Goal: Task Accomplishment & Management: Manage account settings

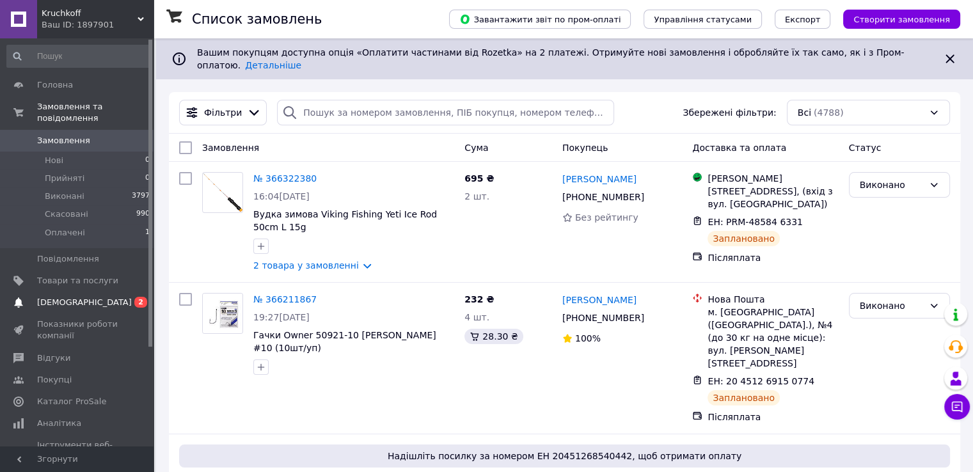
click at [59, 297] on span "[DEMOGRAPHIC_DATA]" at bounding box center [84, 303] width 95 height 12
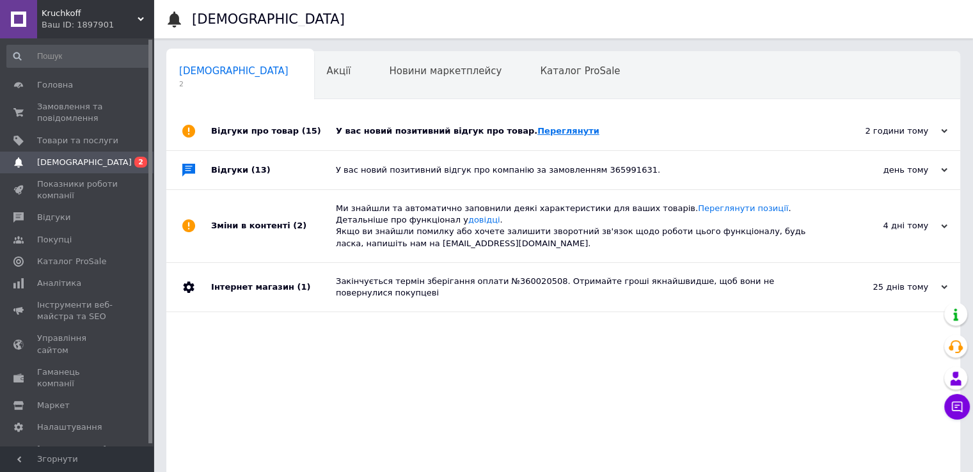
click at [537, 130] on link "Переглянути" at bounding box center [568, 131] width 62 height 10
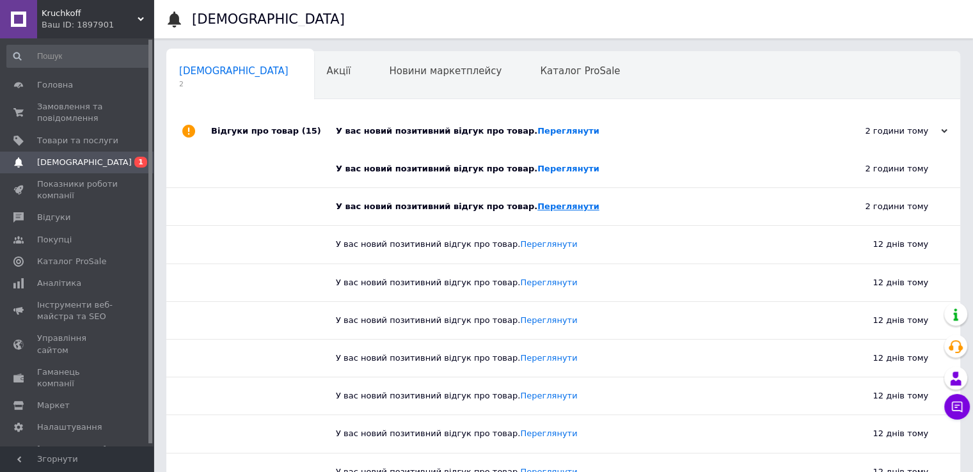
click at [537, 205] on link "Переглянути" at bounding box center [568, 206] width 62 height 10
click at [40, 82] on span "Головна" at bounding box center [55, 85] width 36 height 12
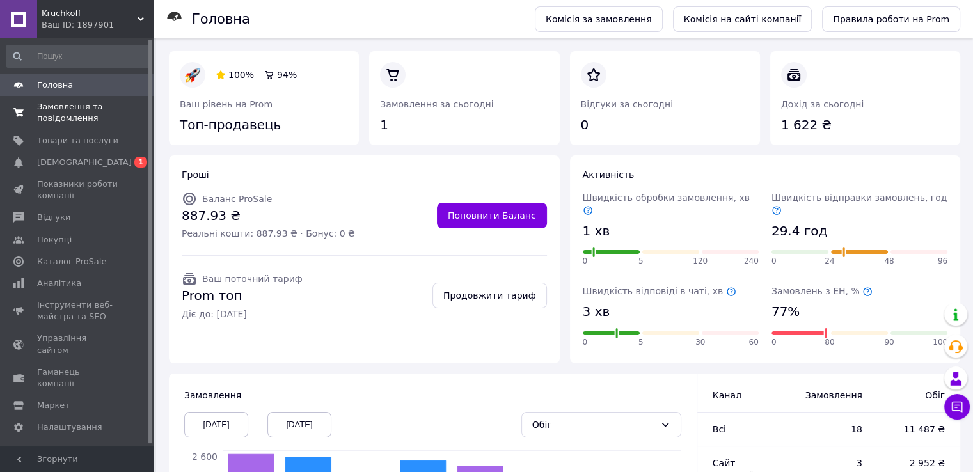
click at [71, 102] on span "Замовлення та повідомлення" at bounding box center [77, 112] width 81 height 23
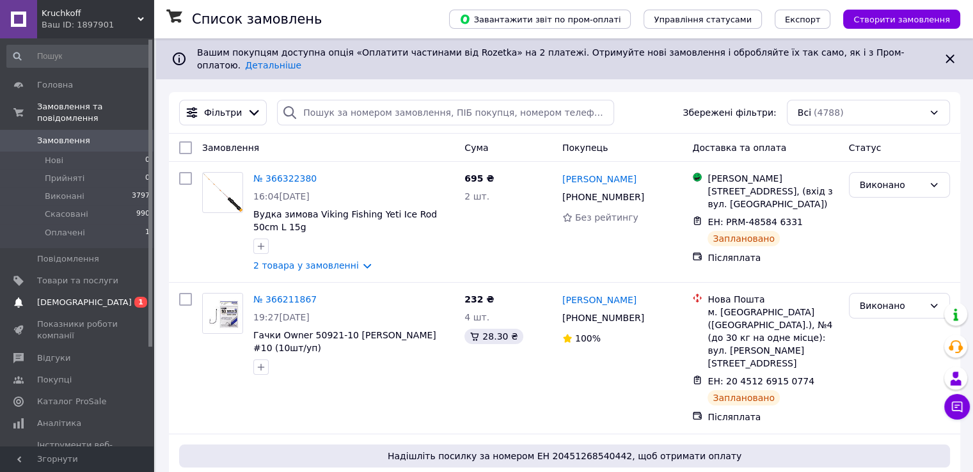
click at [55, 297] on span "[DEMOGRAPHIC_DATA]" at bounding box center [84, 303] width 95 height 12
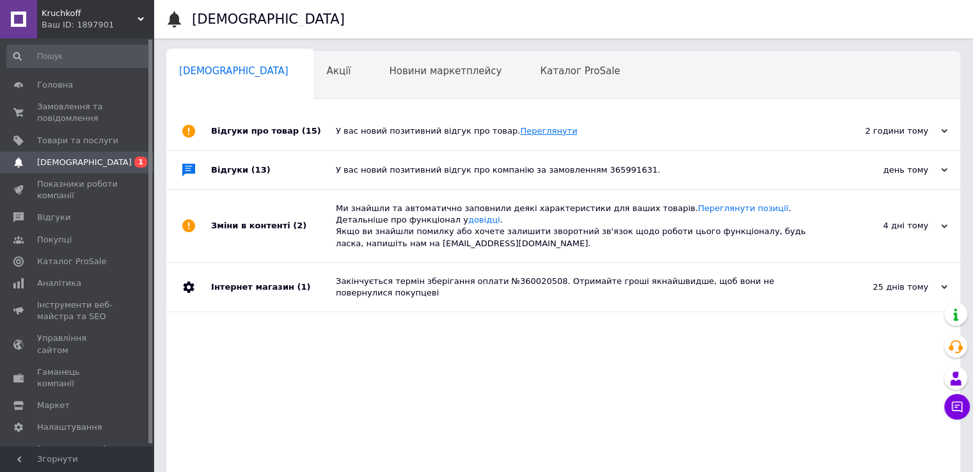
click at [520, 129] on link "Переглянути" at bounding box center [548, 131] width 57 height 10
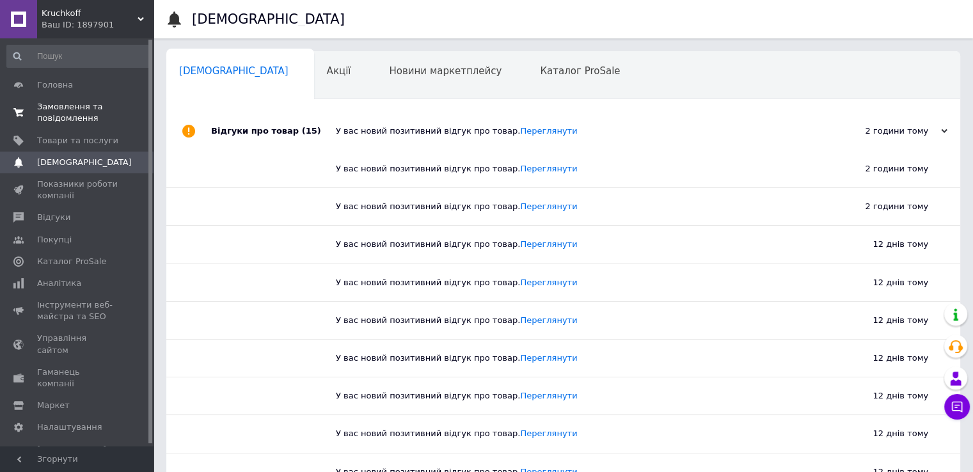
click at [66, 111] on span "Замовлення та повідомлення" at bounding box center [77, 112] width 81 height 23
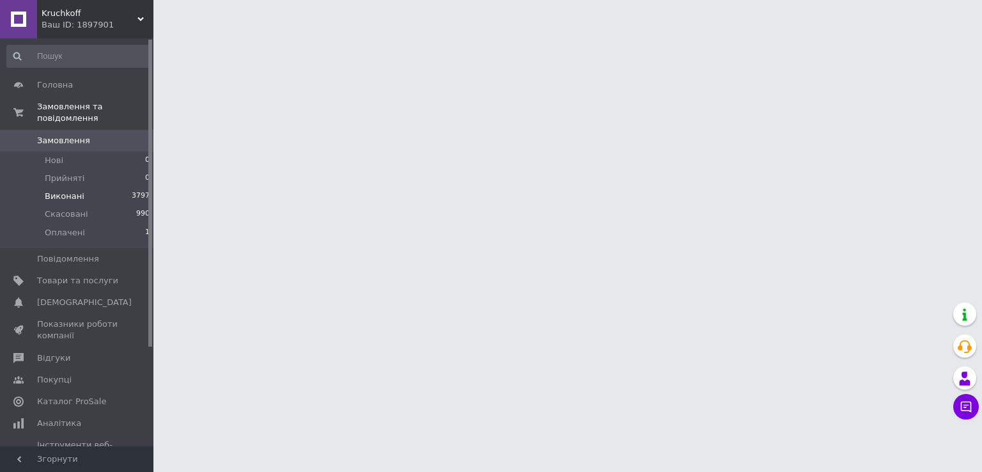
click at [54, 191] on span "Виконані" at bounding box center [65, 197] width 40 height 12
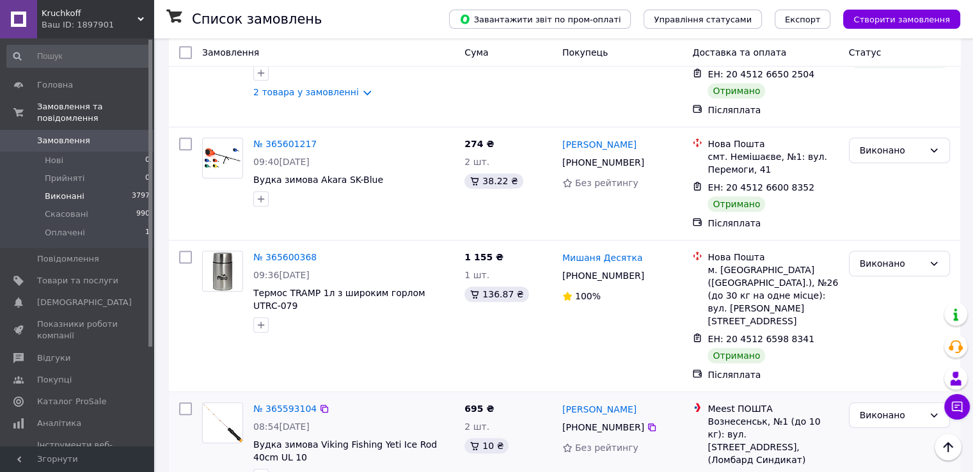
scroll to position [1023, 0]
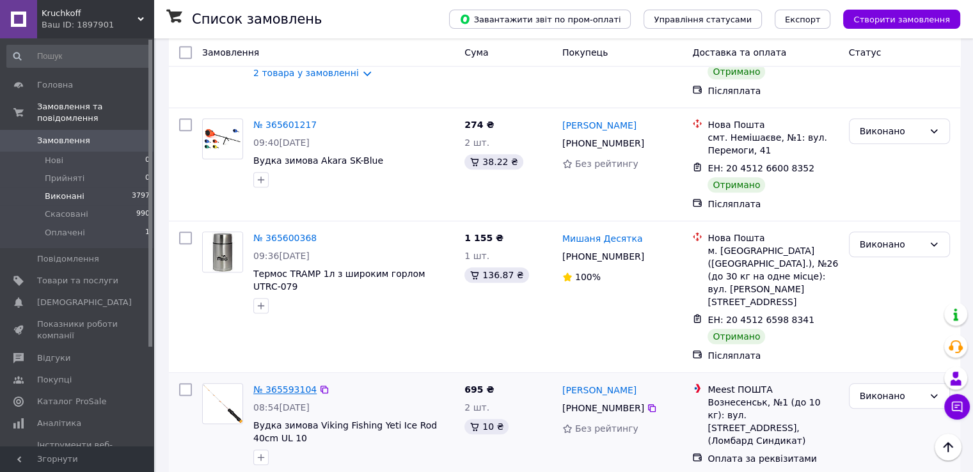
click at [283, 384] on link "№ 365593104" at bounding box center [284, 389] width 63 height 10
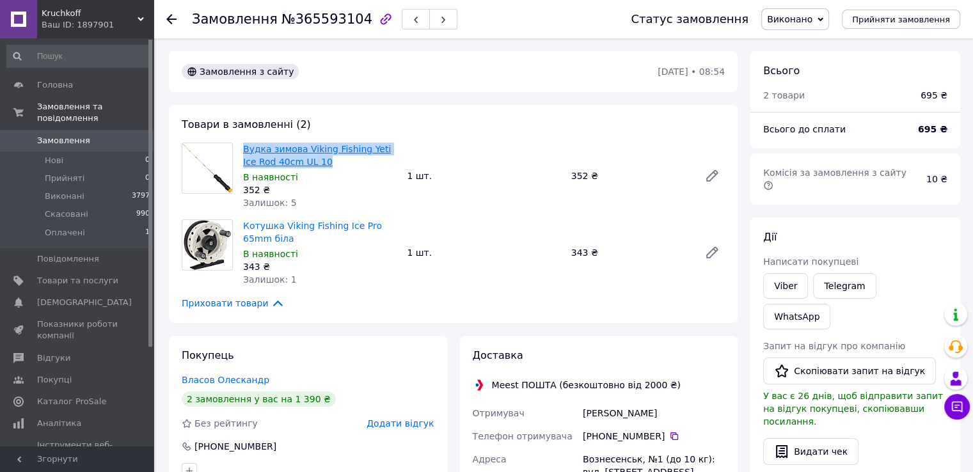
drag, startPoint x: 315, startPoint y: 162, endPoint x: 245, endPoint y: 154, distance: 70.8
click at [245, 154] on span "Вудка зимова Viking Fishing Yeti Ice Rod 40cm UL 10" at bounding box center [319, 156] width 153 height 26
copy link "Вудка зимова Viking Fishing Yeti Ice Rod 40cm UL 10"
click at [79, 275] on span "Товари та послуги" at bounding box center [77, 281] width 81 height 12
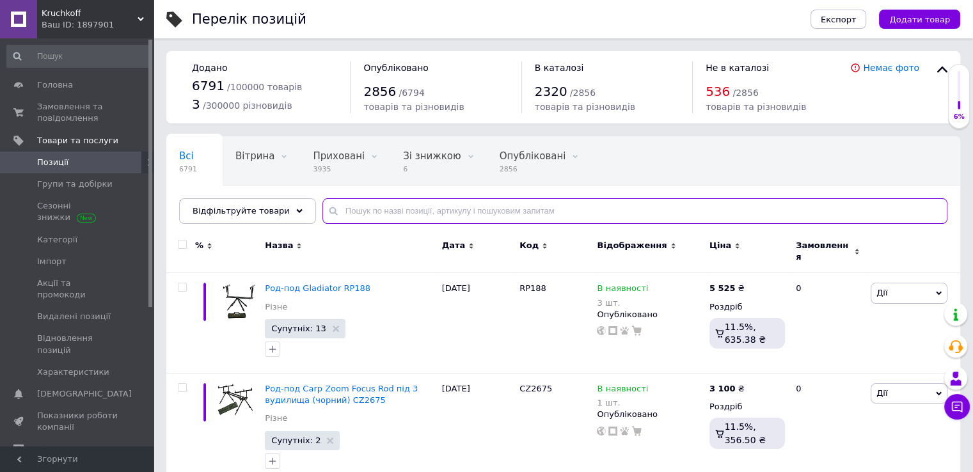
paste input "Вудка зимова Viking Fishing Yeti Ice Rod 40cm UL 10"
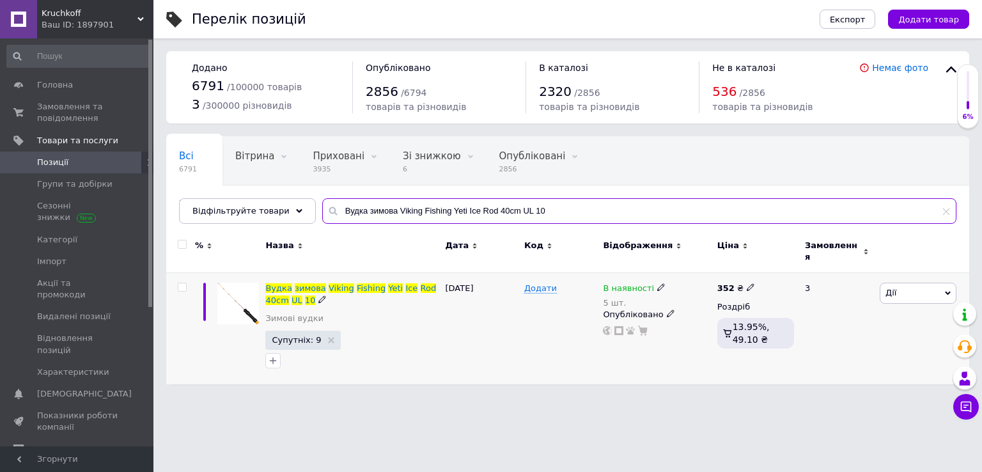
type input "Вудка зимова Viking Fishing Yeti Ice Rod 40cm UL 10"
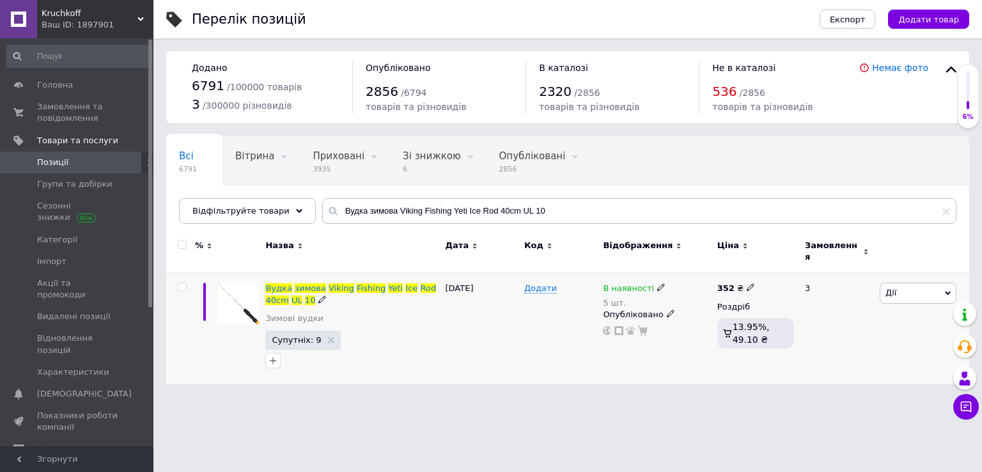
click at [657, 283] on icon at bounding box center [661, 287] width 8 height 8
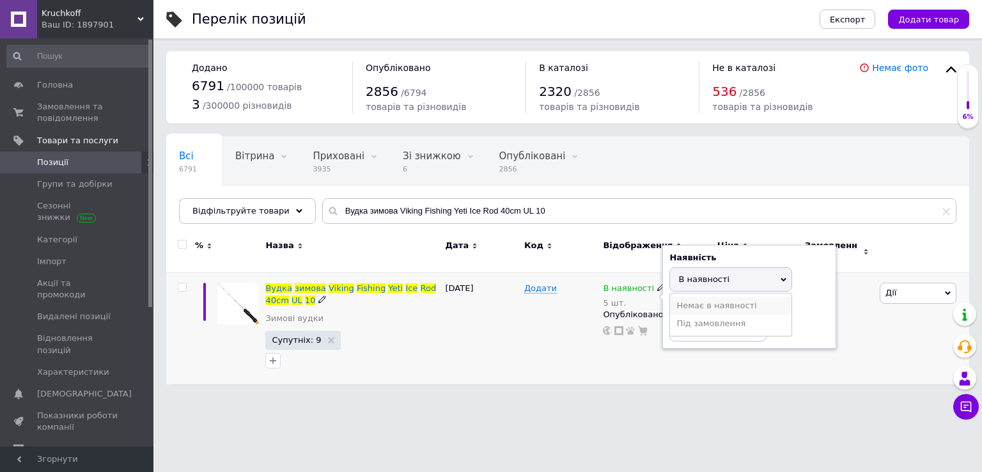
click at [688, 301] on li "Немає в наявності" at bounding box center [730, 306] width 121 height 18
click at [683, 317] on input "5" at bounding box center [717, 329] width 97 height 26
drag, startPoint x: 542, startPoint y: 333, endPoint x: 729, endPoint y: 325, distance: 186.9
click at [542, 333] on div "Додати" at bounding box center [560, 328] width 79 height 111
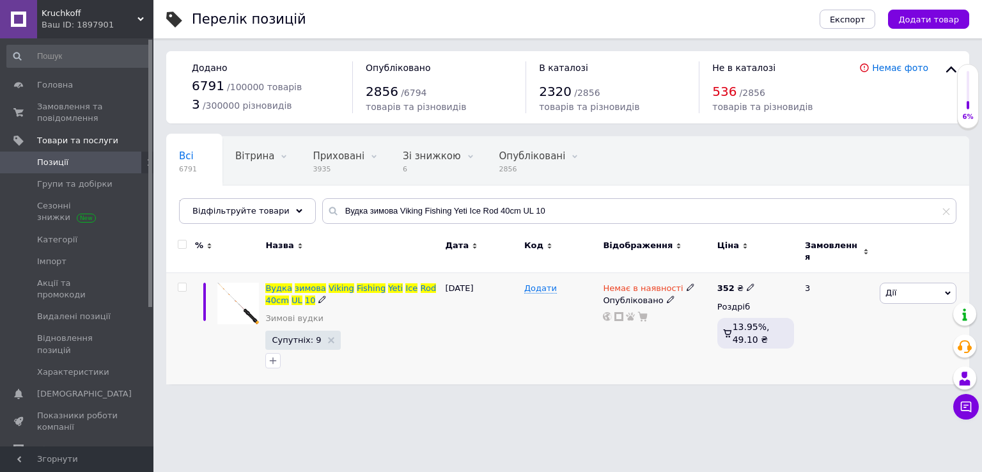
click at [905, 283] on span "Дії" at bounding box center [918, 293] width 77 height 20
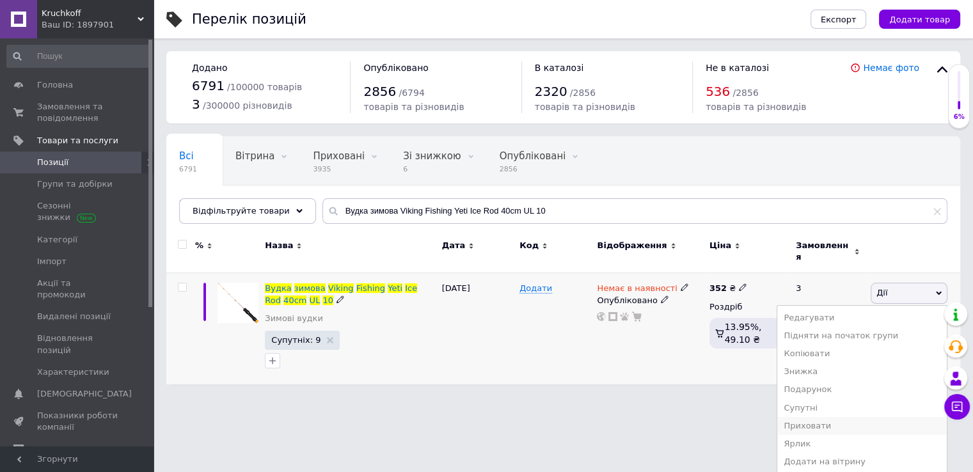
click at [834, 418] on li "Приховати" at bounding box center [861, 426] width 169 height 18
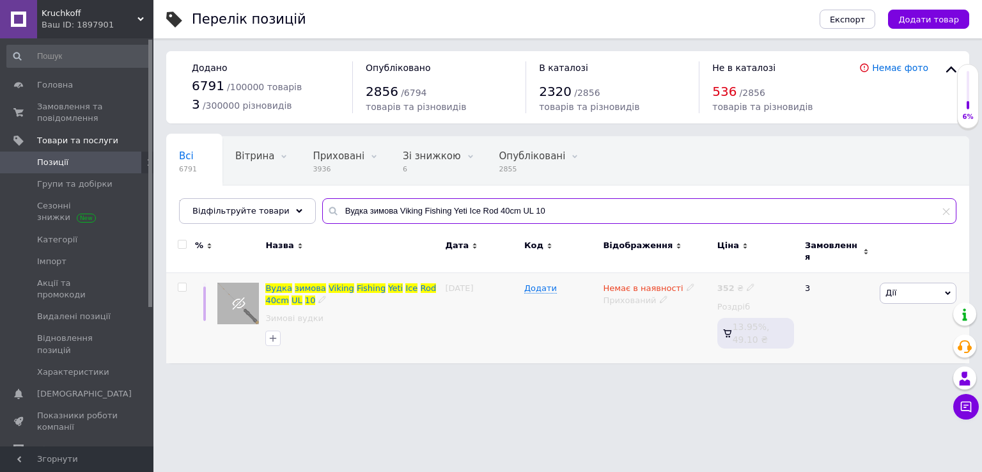
drag, startPoint x: 546, startPoint y: 221, endPoint x: 261, endPoint y: 233, distance: 285.5
click at [192, 221] on div "Відфільтруйте товари [PERSON_NAME] зимова Viking Fishing Yeti Ice Rod 40cm UL 10" at bounding box center [567, 211] width 777 height 26
